Goal: Find specific page/section: Find specific page/section

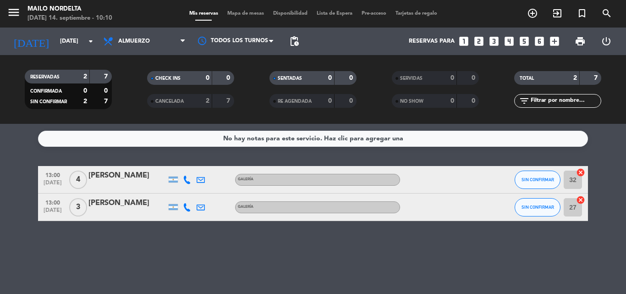
click at [255, 264] on div "No hay notas para este servicio. Haz clic para agregar una 13:00 [DATE] 4 [PERS…" at bounding box center [313, 209] width 626 height 170
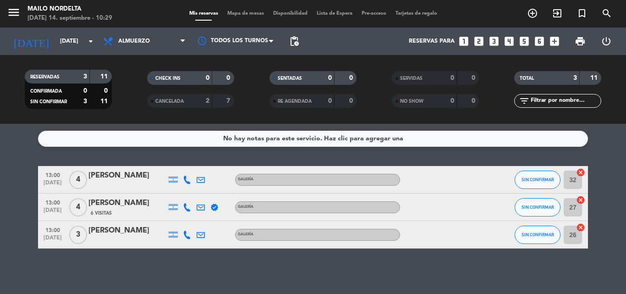
drag, startPoint x: 164, startPoint y: 156, endPoint x: 168, endPoint y: 159, distance: 5.0
click at [168, 159] on div "No hay notas para este servicio. Haz clic para agregar una 13:00 [DATE] 4 [PERS…" at bounding box center [313, 209] width 626 height 170
click at [142, 39] on span "Almuerzo" at bounding box center [134, 41] width 32 height 6
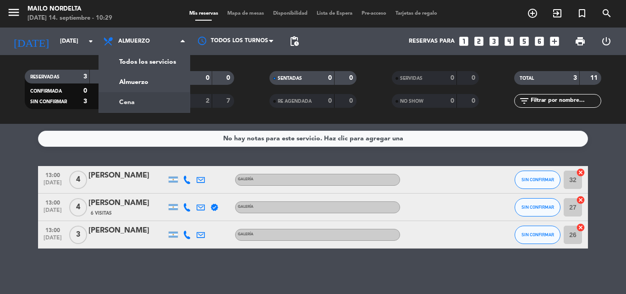
click at [149, 97] on div "menu [PERSON_NAME] [DATE] 14. septiembre - 10:29 Mis reservas Mapa de mesas Dis…" at bounding box center [313, 62] width 626 height 124
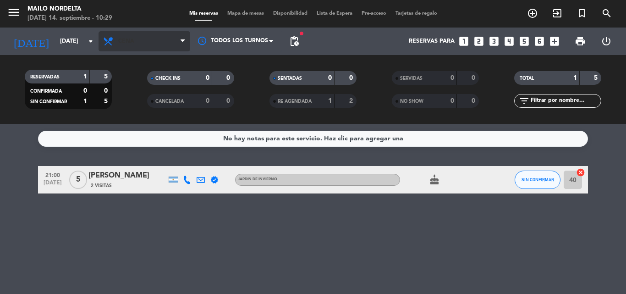
click at [184, 37] on span at bounding box center [185, 41] width 9 height 9
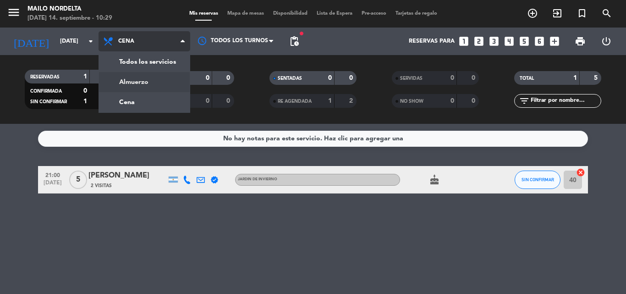
click at [170, 76] on div "menu [PERSON_NAME] [DATE] 14. septiembre - 10:29 Mis reservas Mapa de mesas Dis…" at bounding box center [313, 62] width 626 height 124
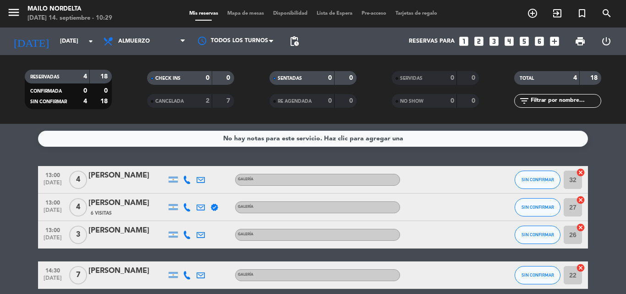
scroll to position [41, 0]
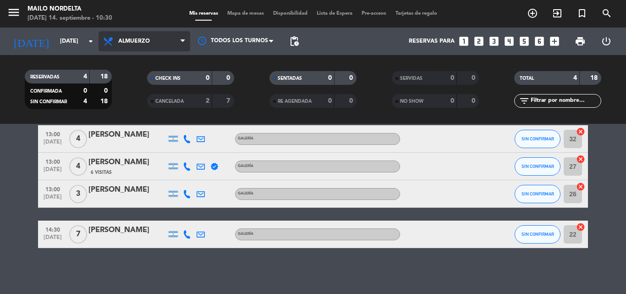
click at [173, 34] on span "Almuerzo" at bounding box center [145, 41] width 92 height 20
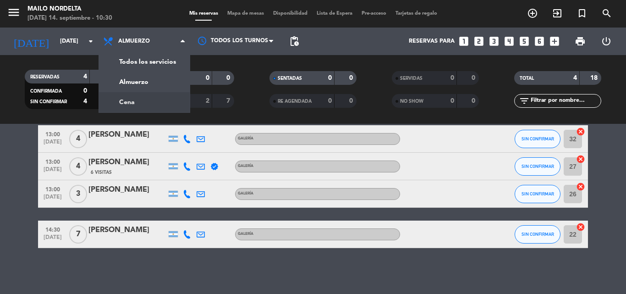
click at [134, 100] on div "menu [PERSON_NAME] [DATE] 14. septiembre - 10:30 Mis reservas Mapa de mesas Dis…" at bounding box center [313, 62] width 626 height 124
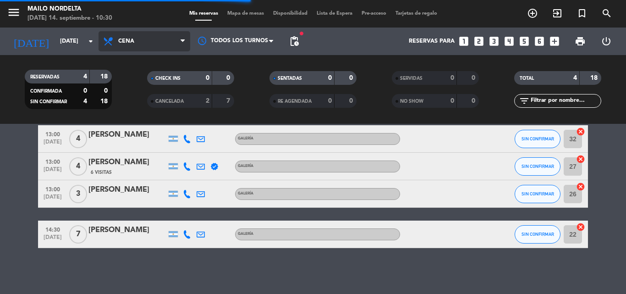
scroll to position [0, 0]
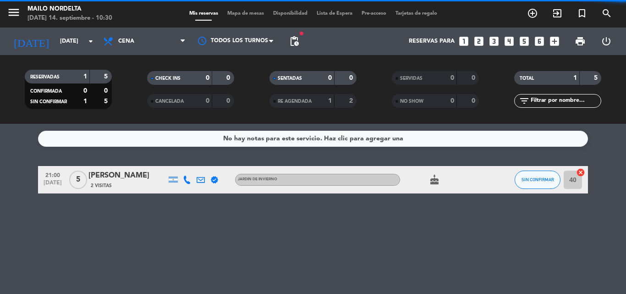
click at [140, 34] on span "Cena" at bounding box center [145, 41] width 92 height 20
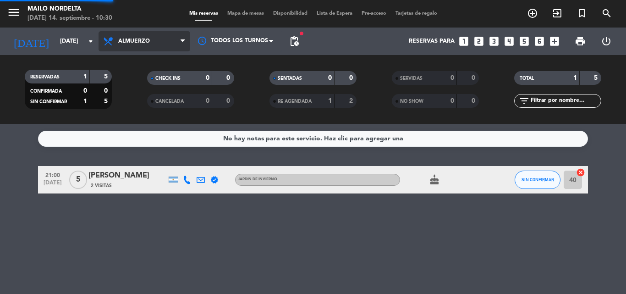
click at [149, 81] on div "menu [PERSON_NAME] [DATE] 14. septiembre - 10:30 Mis reservas Mapa de mesas Dis…" at bounding box center [313, 62] width 626 height 124
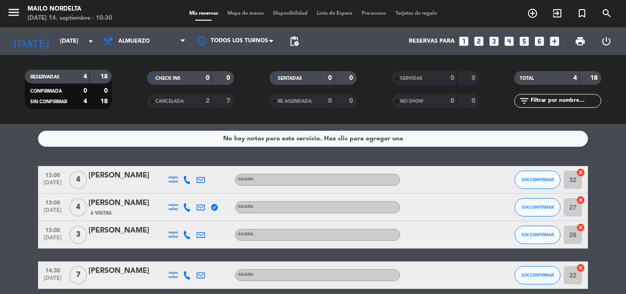
scroll to position [41, 0]
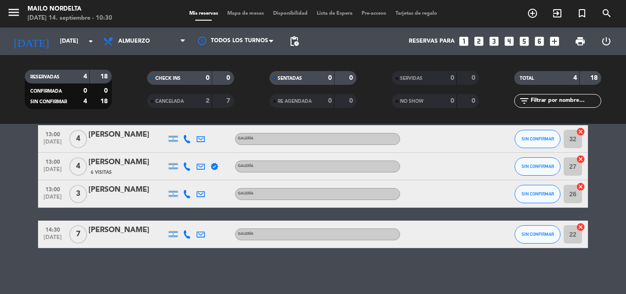
click at [416, 277] on div "No hay notas para este servicio. Haz clic para agregar una 13:00 [DATE] 4 [PERS…" at bounding box center [313, 209] width 626 height 170
drag, startPoint x: 220, startPoint y: 229, endPoint x: 218, endPoint y: 239, distance: 10.8
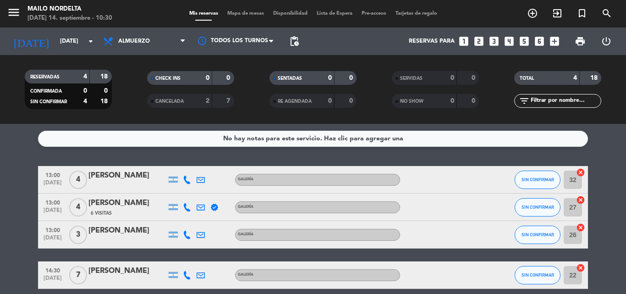
click at [434, 158] on div "No hay notas para este servicio. Haz clic para agregar una 13:00 [DATE] 4 [PERS…" at bounding box center [313, 209] width 626 height 170
